Goal: Communication & Community: Ask a question

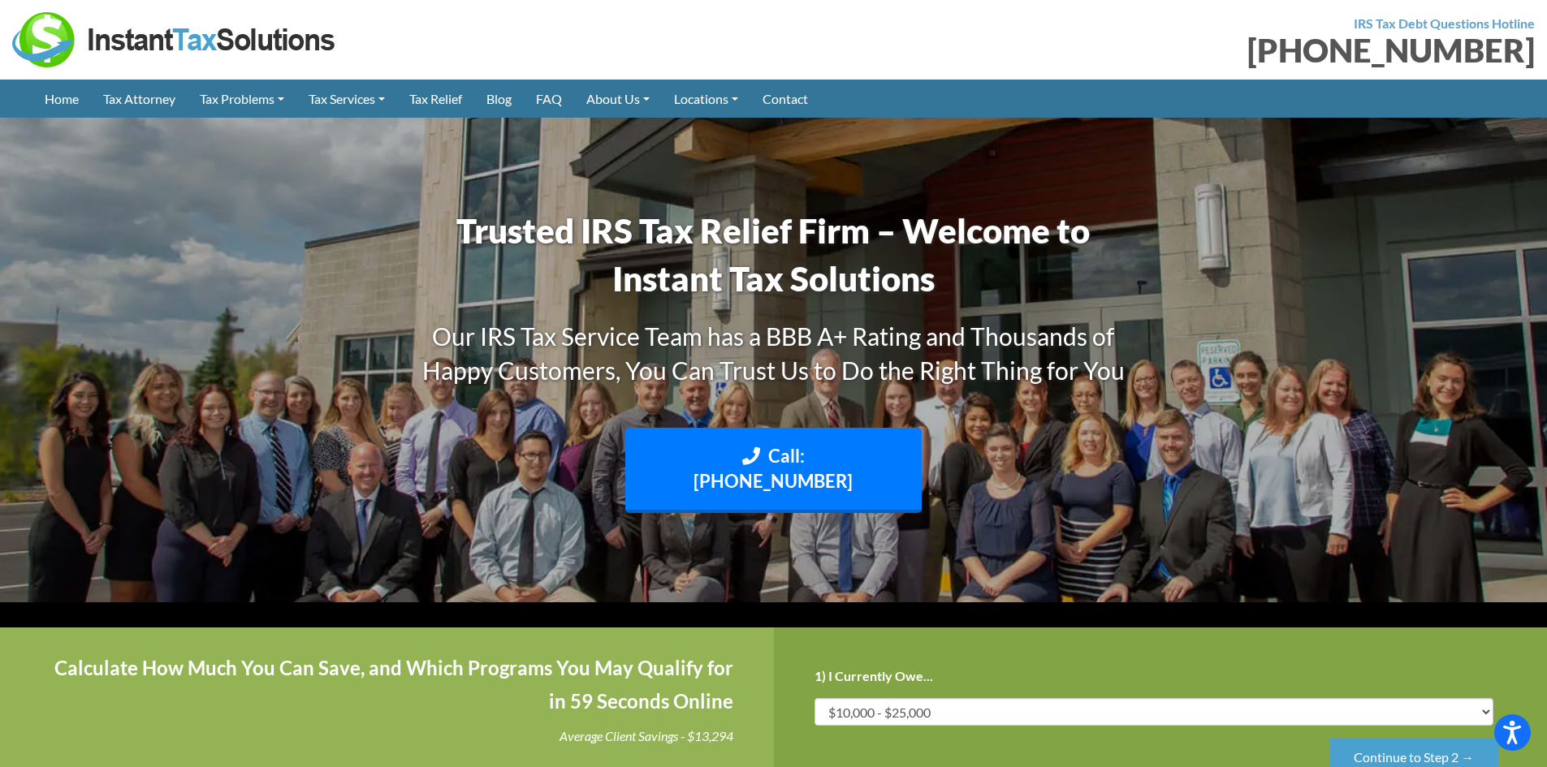
click at [789, 102] on link "Contact" at bounding box center [785, 99] width 70 height 38
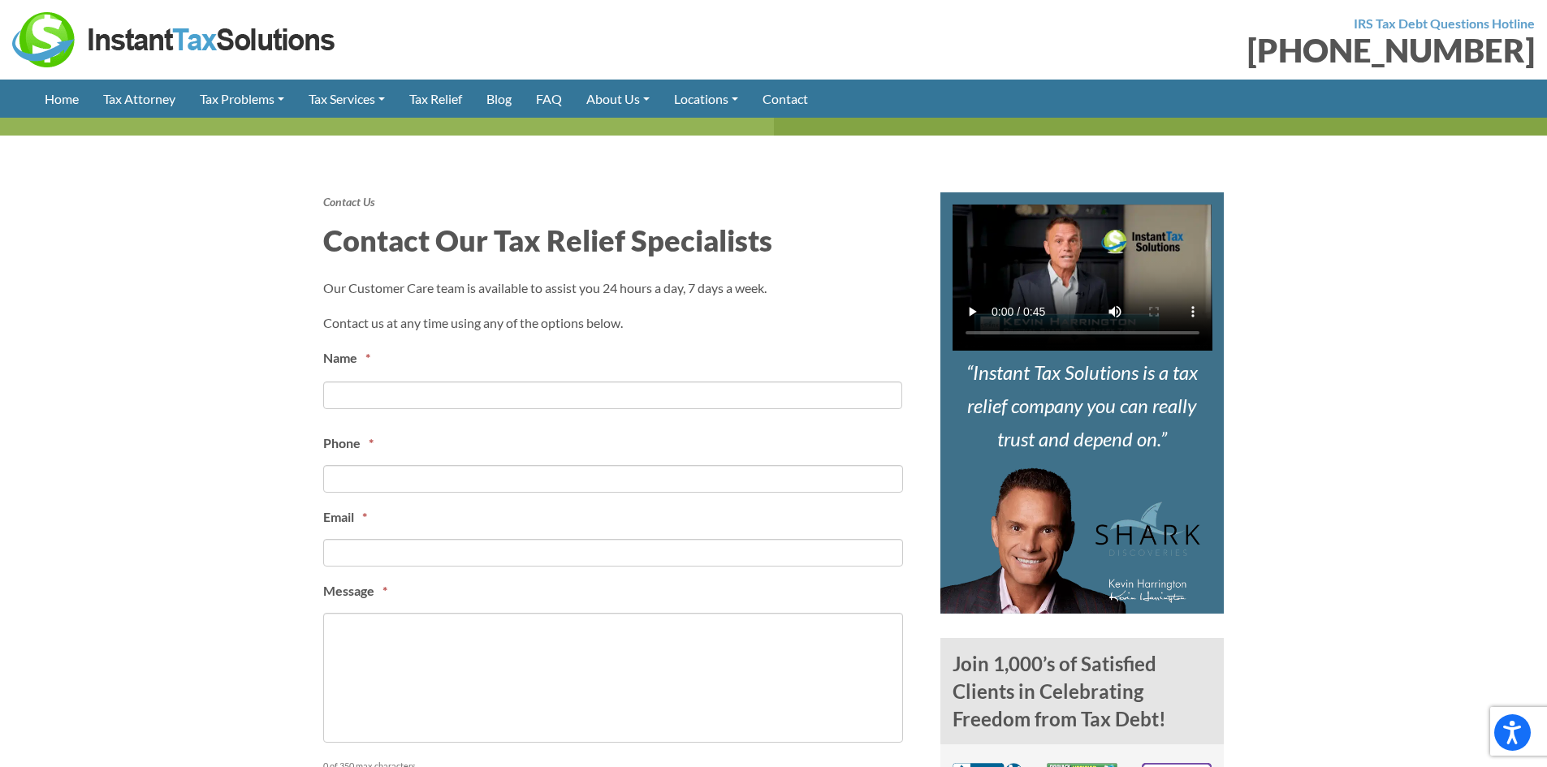
scroll to position [487, 0]
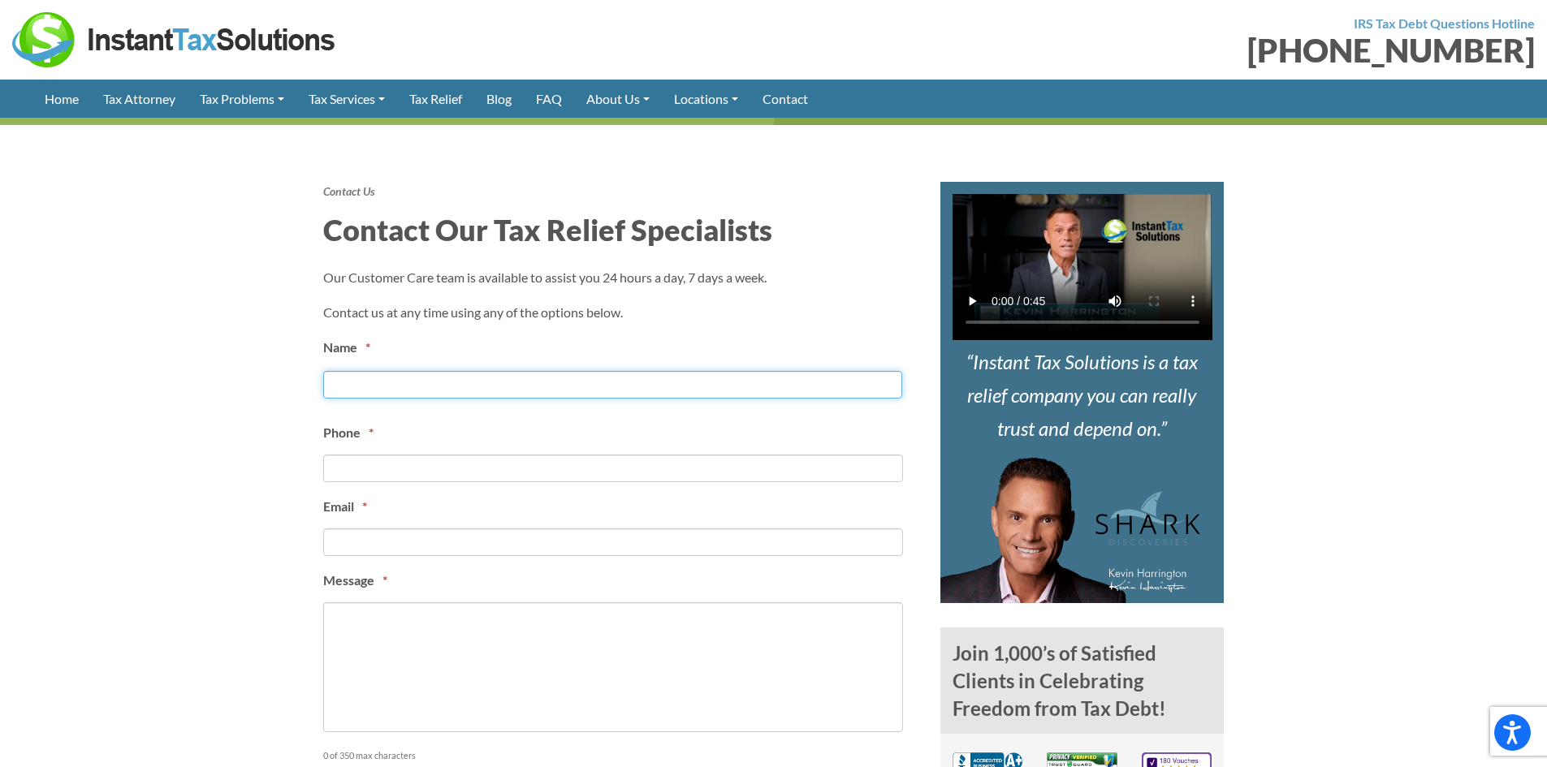
click at [352, 379] on input "First" at bounding box center [612, 385] width 579 height 28
type input "Piper Winslow"
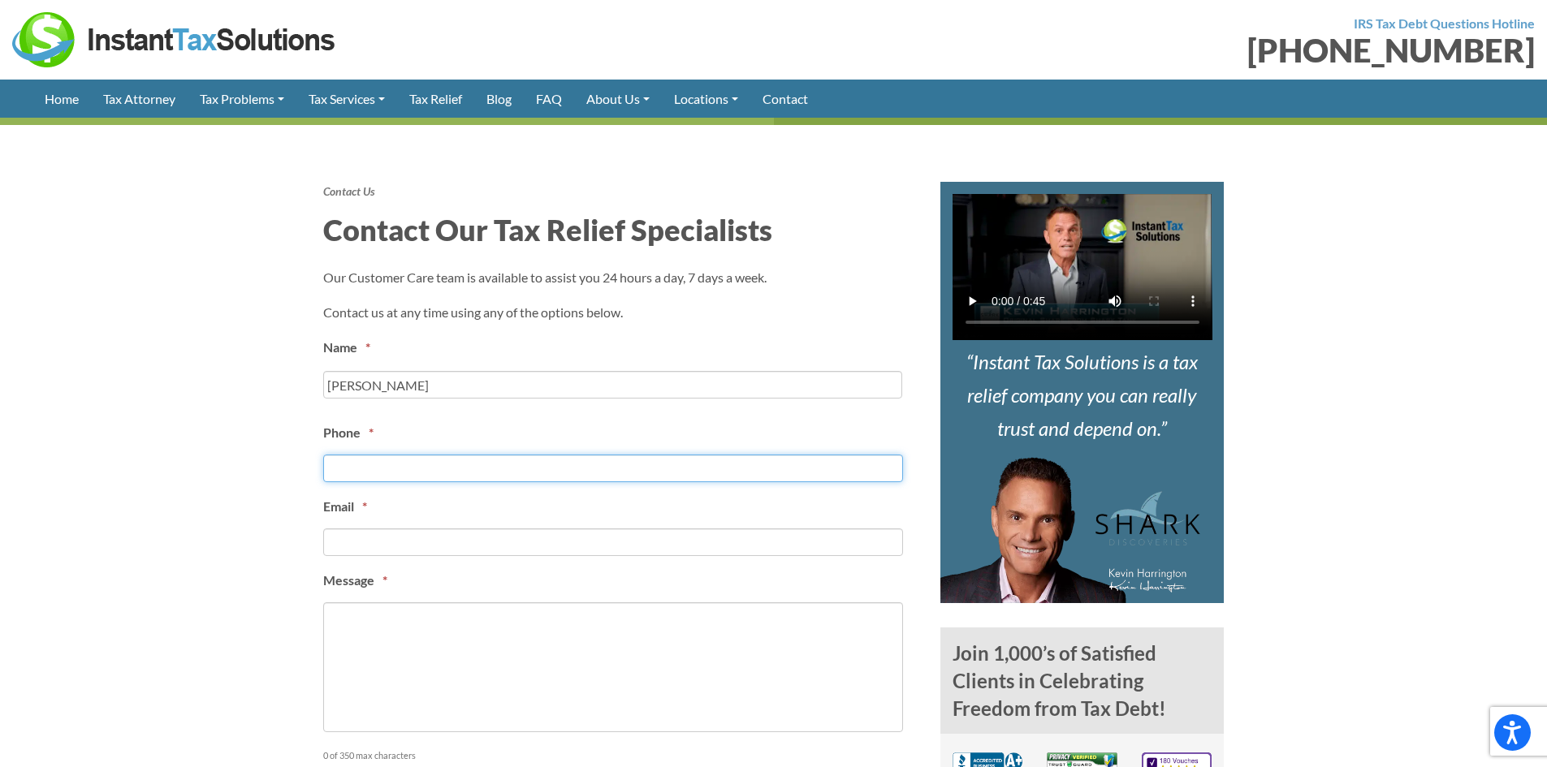
type input "2172756081"
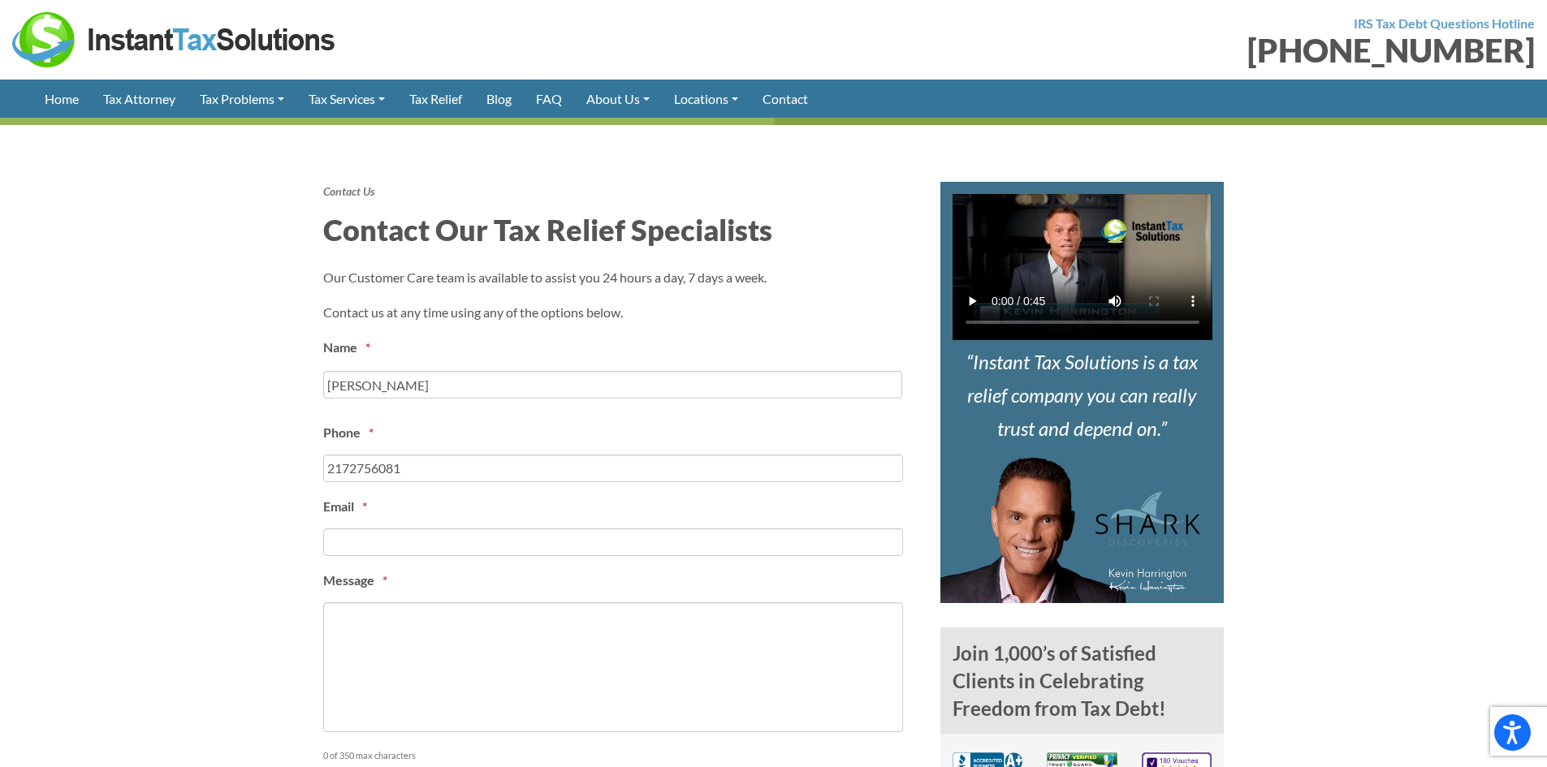
type input "piper@virtualhandsupport.com"
type input "(217) 275-6081"
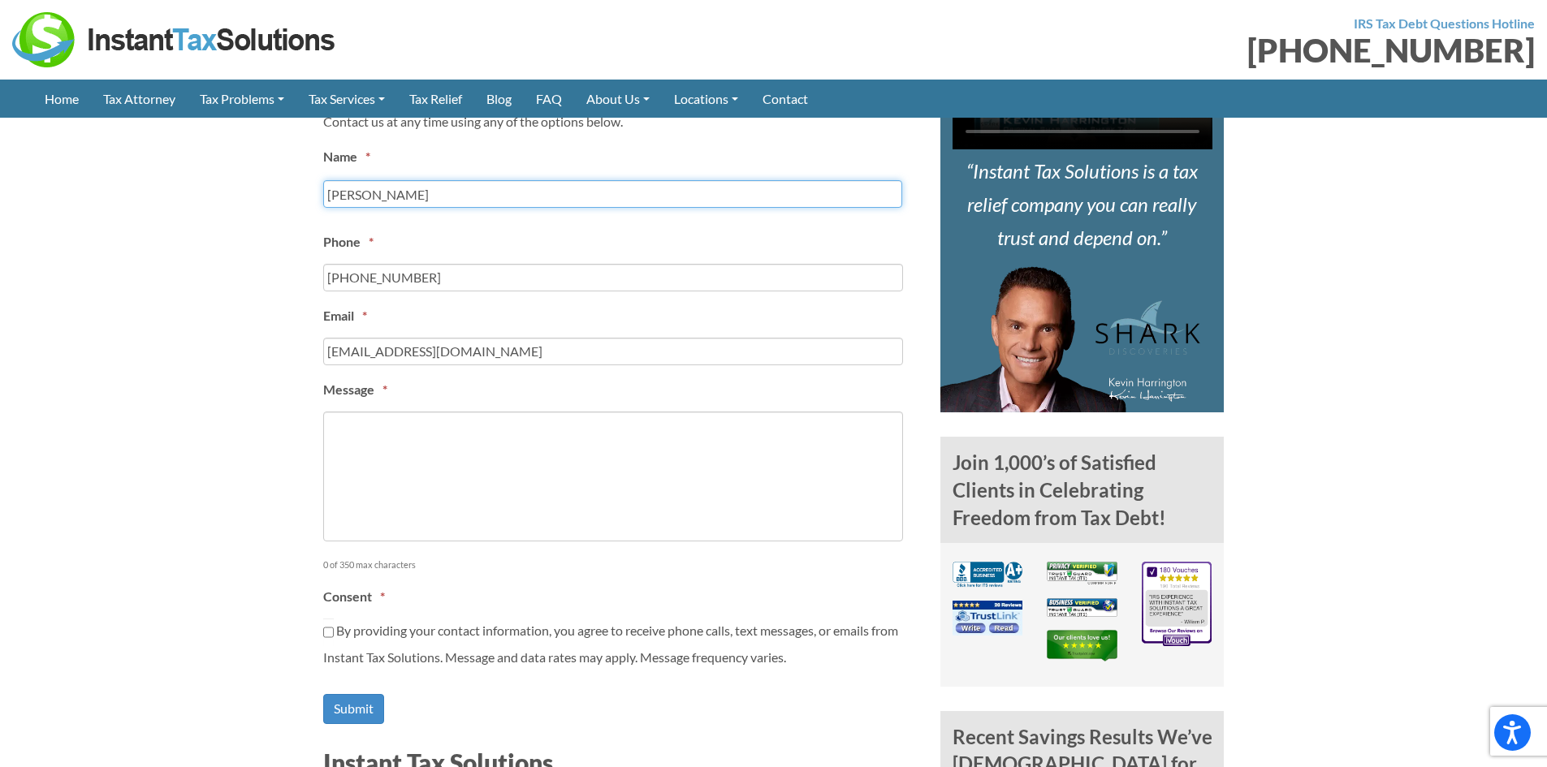
scroll to position [650, 0]
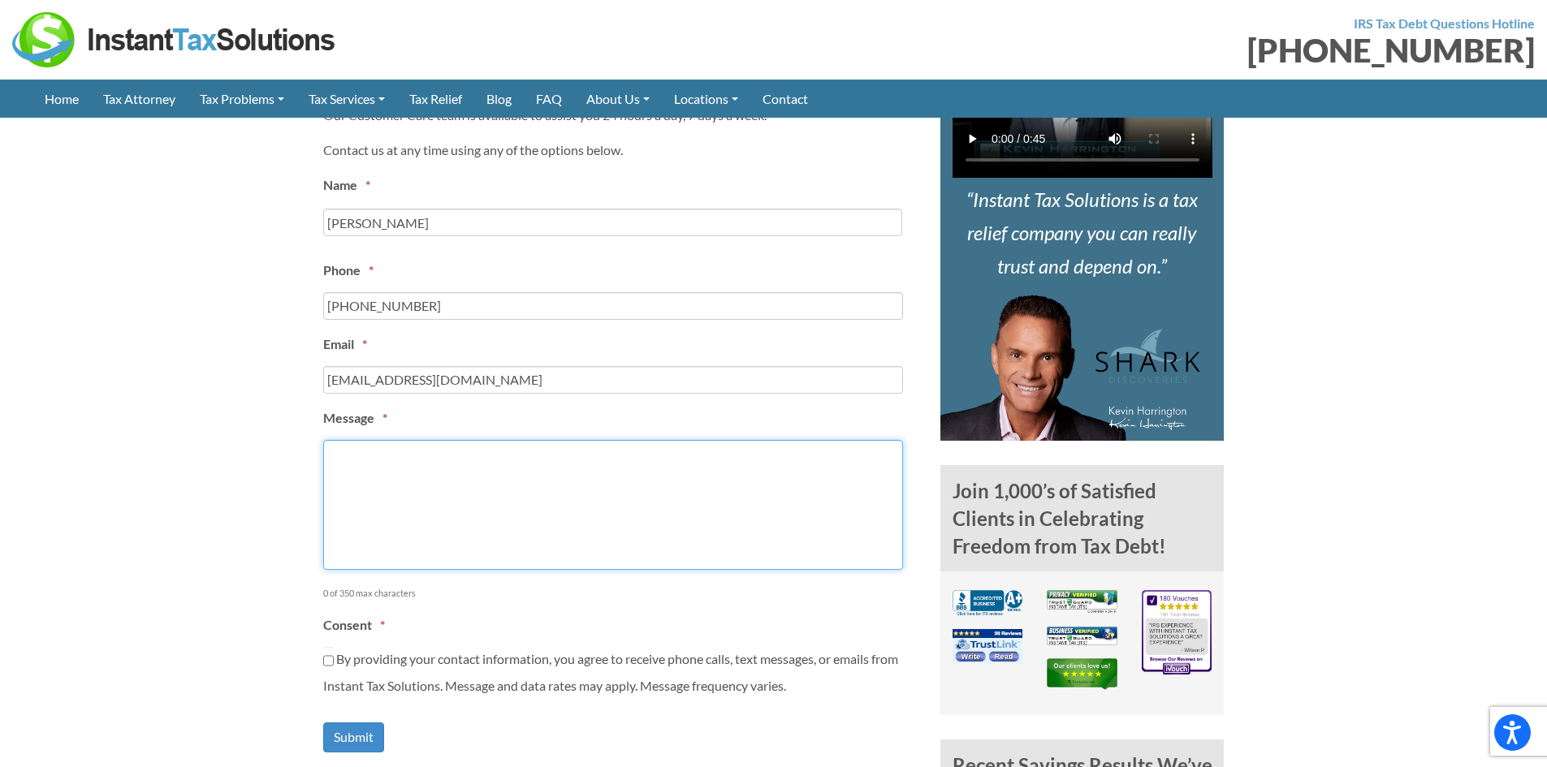
click at [371, 444] on textarea "Message *" at bounding box center [613, 505] width 580 height 130
paste textarea "Hey, Just checking in. Do you need a dependable virtual assistant to support yo…"
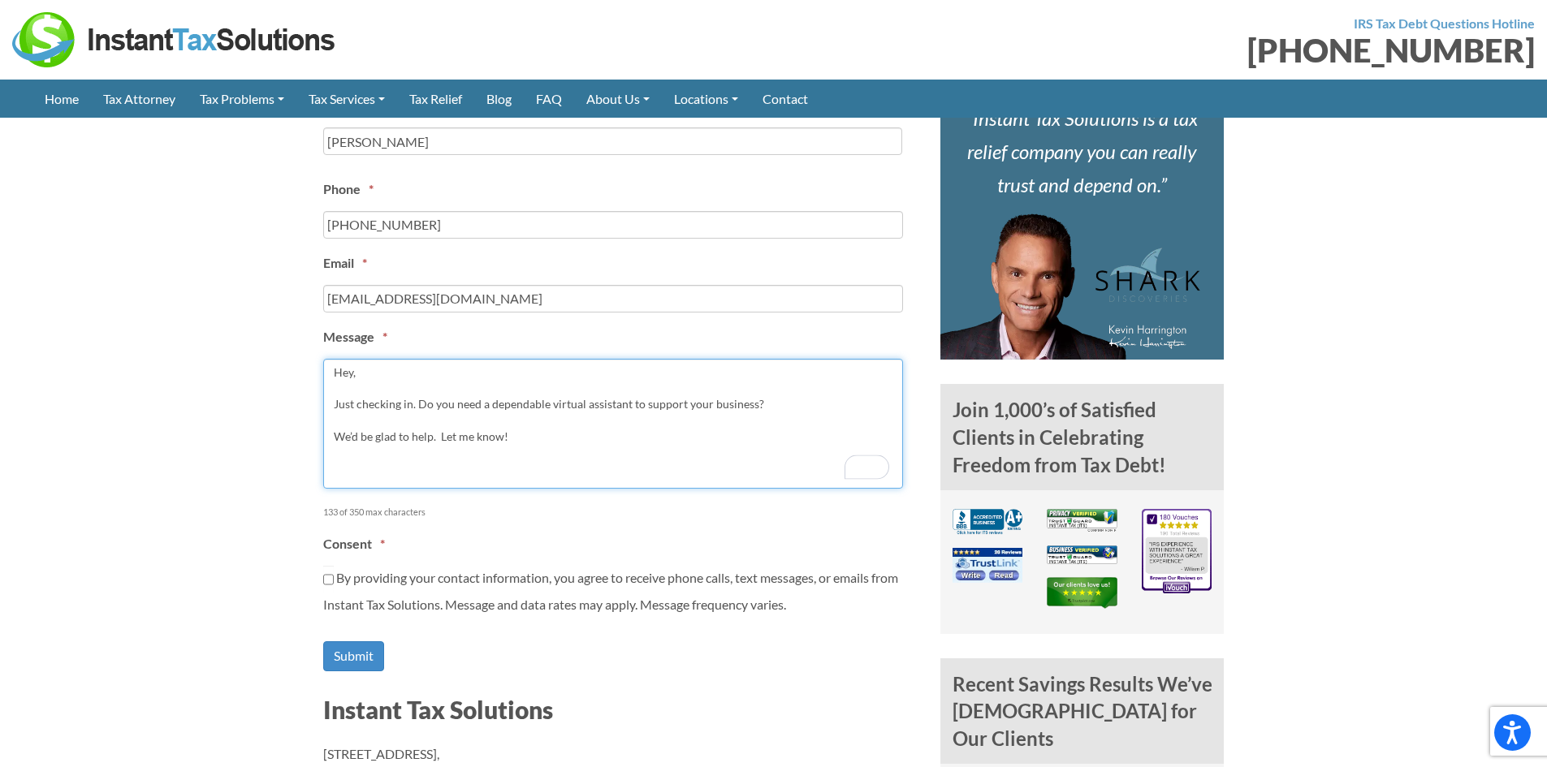
scroll to position [893, 0]
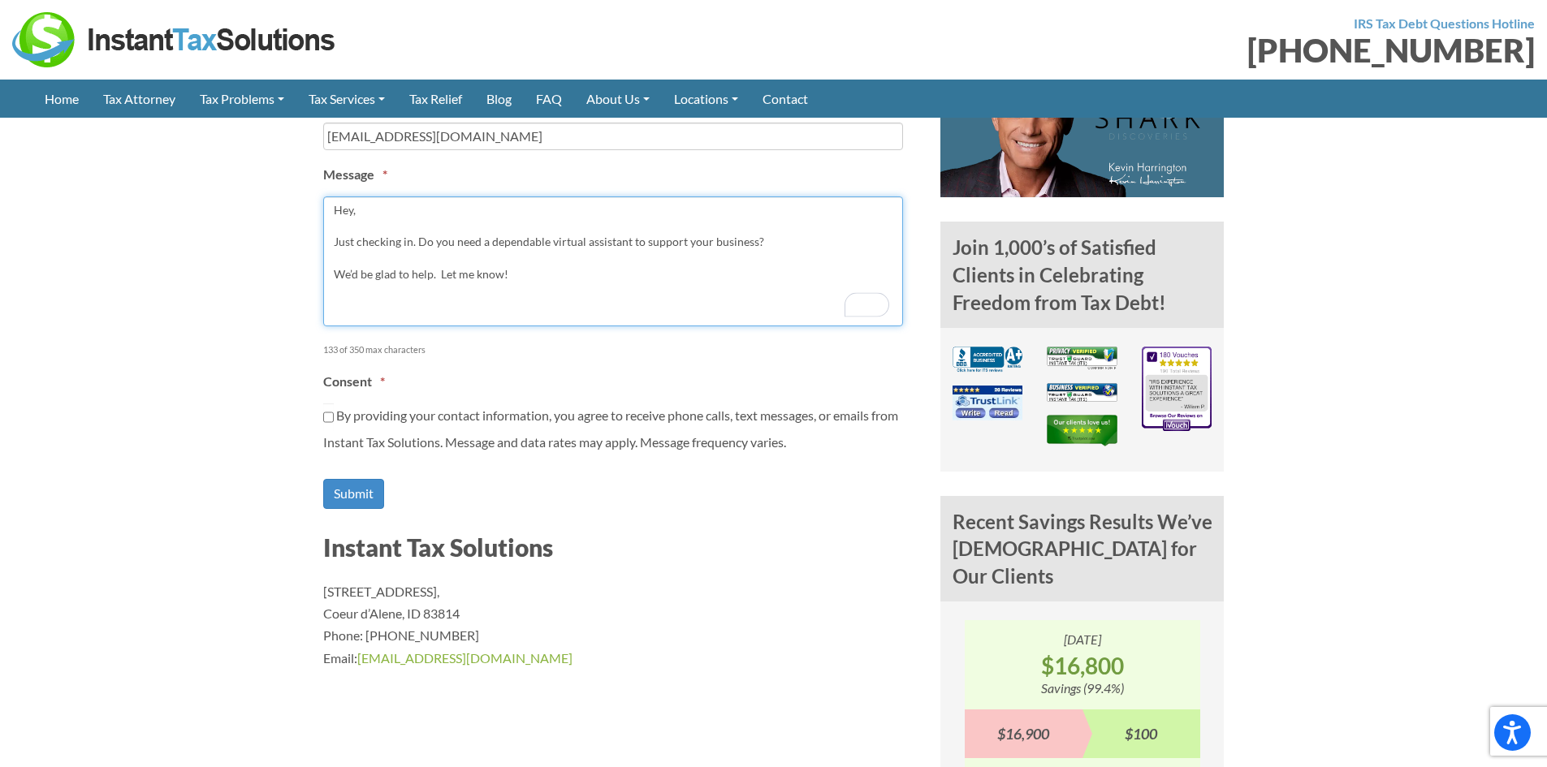
type textarea "Hey, Just checking in. Do you need a dependable virtual assistant to support yo…"
click at [327, 415] on input "By providing your contact information, you agree to receive phone calls, text m…" at bounding box center [328, 418] width 11 height 28
checkbox input "true"
click at [365, 493] on input "Submit" at bounding box center [353, 494] width 61 height 30
